Goal: Entertainment & Leisure: Consume media (video, audio)

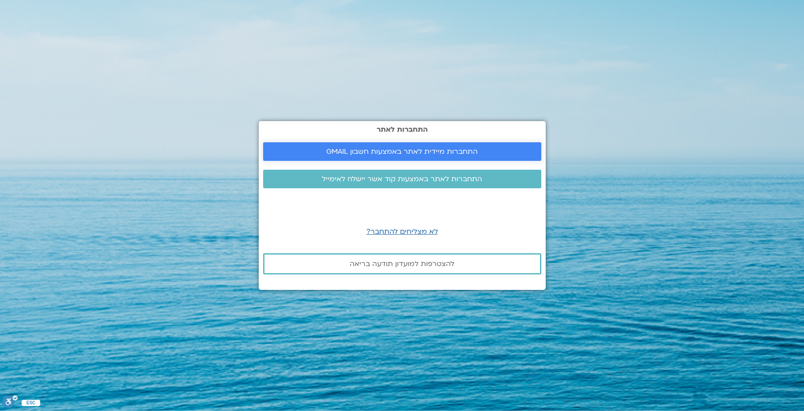
click at [422, 149] on span "התחברות מיידית לאתר באמצעות חשבון GMAIL" at bounding box center [401, 151] width 151 height 8
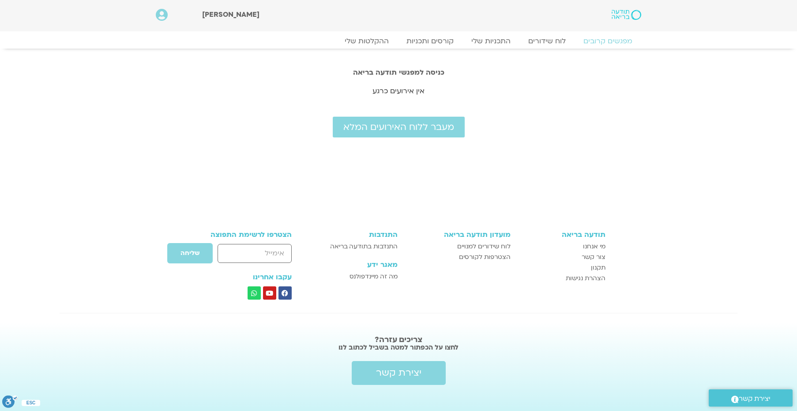
scroll to position [9, 0]
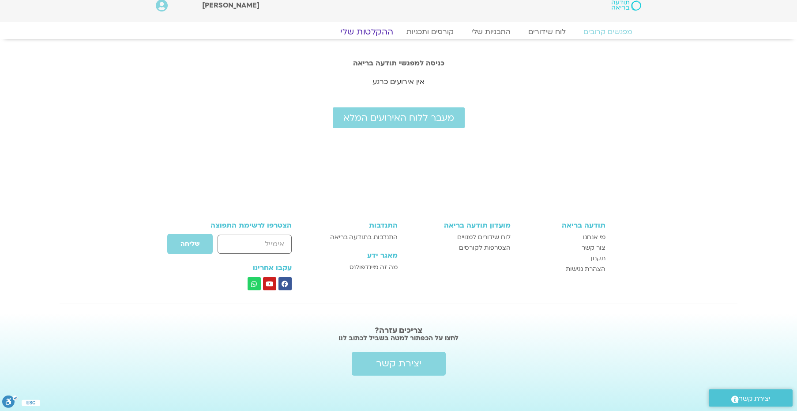
click at [366, 30] on link "ההקלטות שלי" at bounding box center [367, 31] width 74 height 11
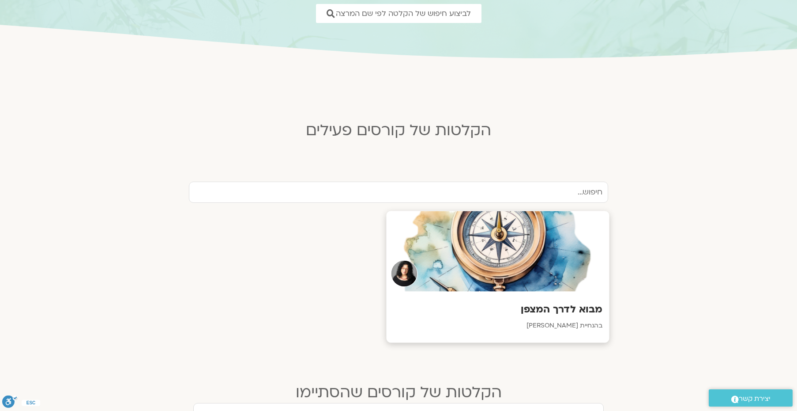
scroll to position [139, 0]
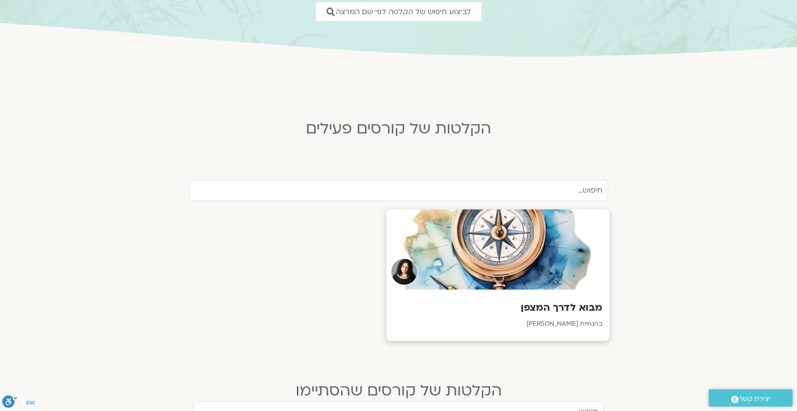
click at [576, 306] on h3 "מבוא לדרך המצפן" at bounding box center [498, 308] width 210 height 14
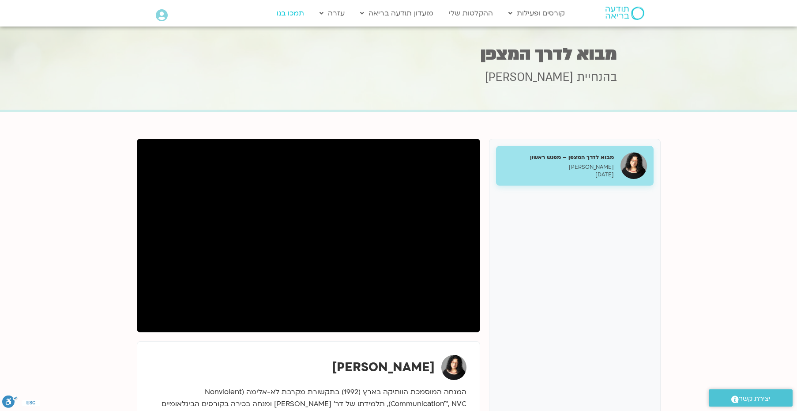
scroll to position [2, 0]
